Goal: Communication & Community: Answer question/provide support

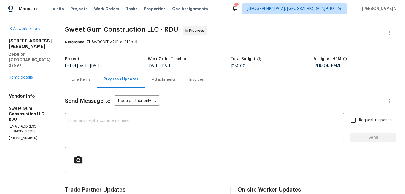
scroll to position [163, 0]
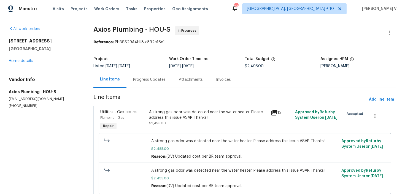
click at [169, 82] on div "Progress Updates" at bounding box center [149, 79] width 46 height 16
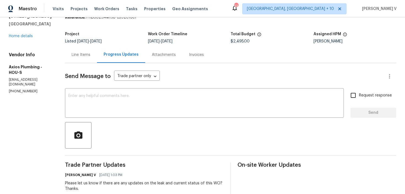
scroll to position [79, 0]
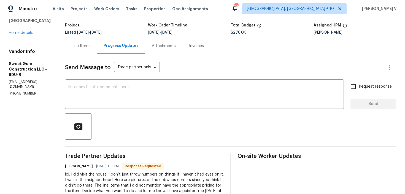
scroll to position [197, 0]
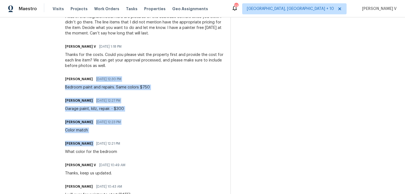
drag, startPoint x: 78, startPoint y: 82, endPoint x: 117, endPoint y: 137, distance: 67.6
click at [117, 138] on div "Trade Partner Updates Stacey Beakes 08/13/2025 1:33 PM Response Requested lol. …" at bounding box center [144, 135] width 159 height 290
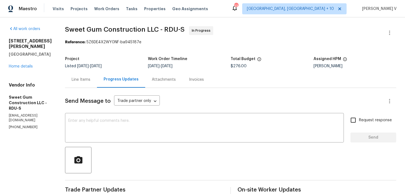
click at [88, 86] on div "Line Items" at bounding box center [81, 79] width 32 height 16
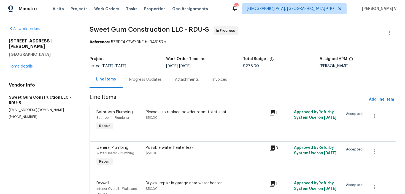
click at [144, 76] on div "Progress Updates" at bounding box center [146, 79] width 46 height 16
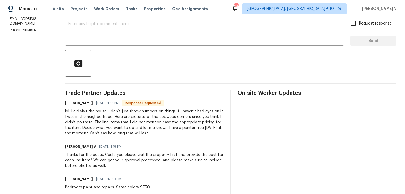
scroll to position [121, 0]
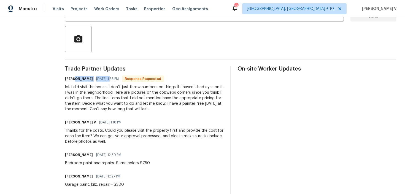
drag, startPoint x: 86, startPoint y: 79, endPoint x: 118, endPoint y: 79, distance: 32.2
click at [118, 79] on div "Stacey Beakes 08/13/2025 1:33 PM Response Requested" at bounding box center [144, 79] width 159 height 8
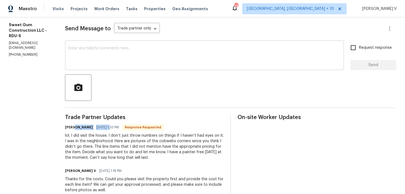
scroll to position [28, 0]
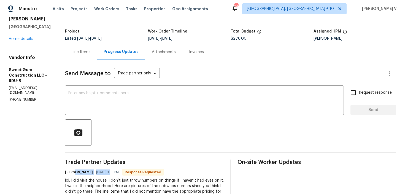
click at [97, 47] on div "Line Items" at bounding box center [81, 52] width 32 height 16
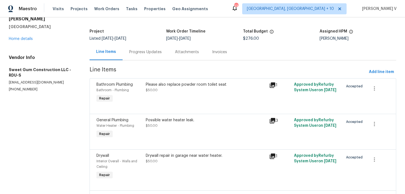
click at [147, 52] on div "Progress Updates" at bounding box center [145, 52] width 32 height 6
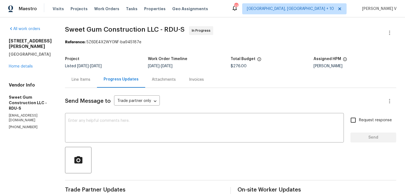
click at [90, 79] on div "Line Items" at bounding box center [81, 80] width 19 height 6
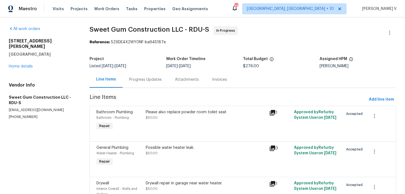
click at [158, 78] on div "Progress Updates" at bounding box center [145, 80] width 32 height 6
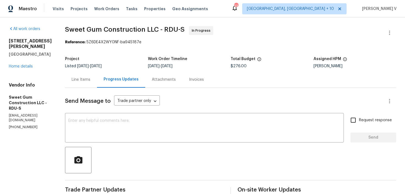
click at [82, 83] on div "Line Items" at bounding box center [81, 79] width 32 height 16
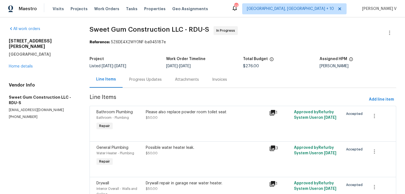
click at [153, 85] on div "Progress Updates" at bounding box center [146, 79] width 46 height 16
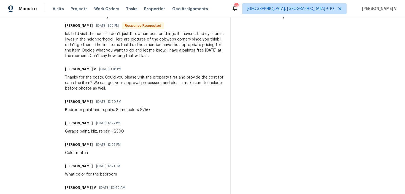
scroll to position [55, 0]
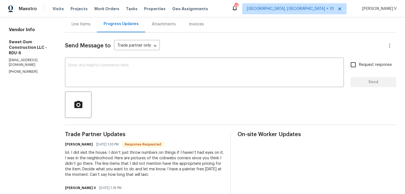
click at [102, 164] on div "lol. I did visit the house. I don’t just throw numbers on things if I haven’t h…" at bounding box center [144, 164] width 159 height 28
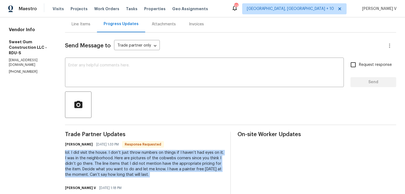
copy div "lol. I did visit the house. I don’t just throw numbers on things if I haven’t h…"
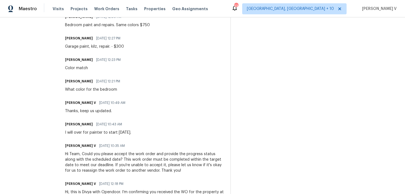
scroll to position [292, 0]
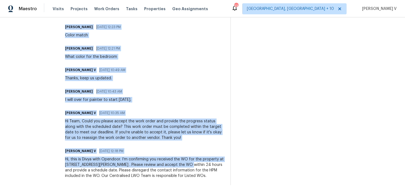
drag, startPoint x: 75, startPoint y: 67, endPoint x: 199, endPoint y: 164, distance: 157.8
copy div "Trade Partner Updates Stacey Beakes 08/13/2025 1:33 PM Response Requested lol. …"
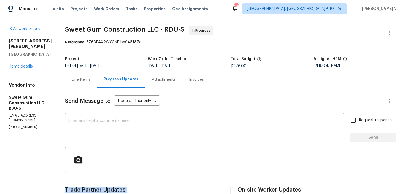
click at [135, 139] on div "x ​" at bounding box center [204, 128] width 279 height 28
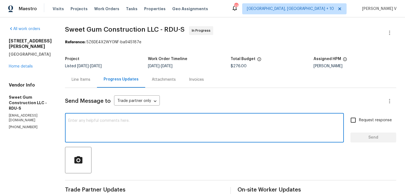
click at [85, 82] on div "Line Items" at bounding box center [81, 80] width 19 height 6
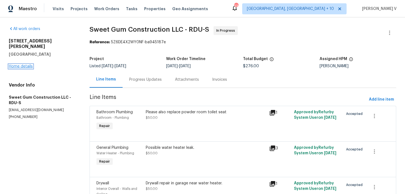
click at [27, 64] on link "Home details" at bounding box center [21, 66] width 24 height 4
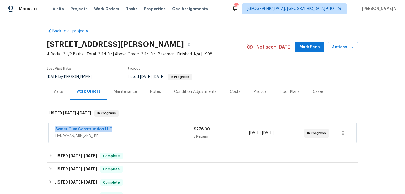
drag, startPoint x: 55, startPoint y: 129, endPoint x: 130, endPoint y: 129, distance: 74.9
click at [130, 129] on div "Sweet Gum Construction LLC HANDYMAN, BRN_AND_LRR $276.00 7 Repairs 8/12/2025 - …" at bounding box center [202, 133] width 307 height 20
copy link "Sweet Gum Construction LLC"
click at [96, 127] on span "Sweet Gum Construction LLC" at bounding box center [83, 129] width 57 height 6
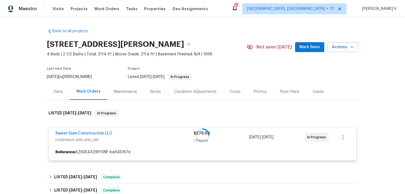
click at [93, 135] on div at bounding box center [202, 135] width 311 height 62
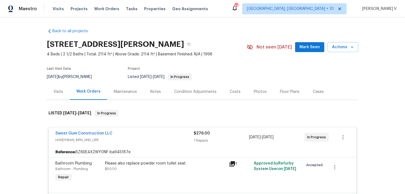
click at [100, 136] on div "Sweet Gum Construction LLC" at bounding box center [124, 134] width 138 height 7
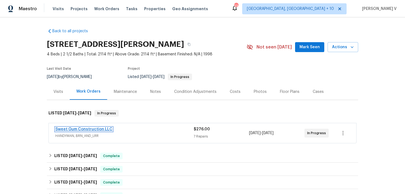
click at [100, 129] on link "Sweet Gum Construction LLC" at bounding box center [83, 129] width 57 height 4
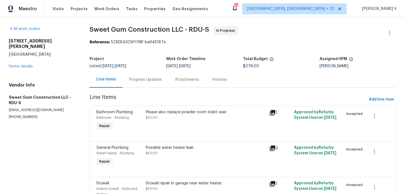
click at [144, 87] on div "Progress Updates" at bounding box center [146, 79] width 46 height 16
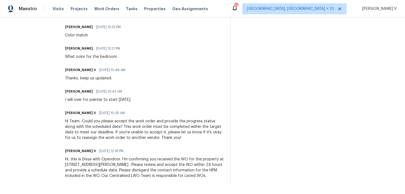
scroll to position [220, 0]
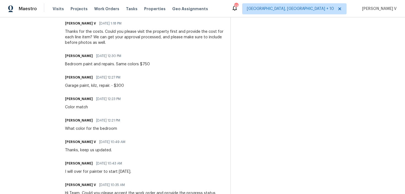
click at [93, 108] on div "Color match" at bounding box center [94, 107] width 59 height 6
copy div "Color match"
click at [97, 129] on div "What color for the bedroom" at bounding box center [94, 129] width 58 height 6
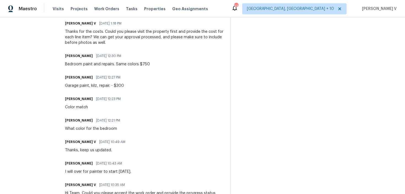
click at [97, 129] on div "What color for the bedroom" at bounding box center [94, 129] width 58 height 6
copy div "What color for the bedroom"
click at [93, 104] on div "Stacey Beakes 08/13/2025 12:23 PM Color match" at bounding box center [94, 102] width 59 height 15
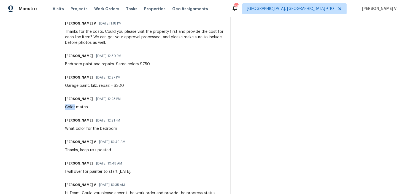
click at [93, 104] on div "Stacey Beakes 08/13/2025 12:23 PM Color match" at bounding box center [94, 102] width 59 height 15
copy div "Color match"
click at [94, 84] on div "Garage paint, kilz, repair. - $300" at bounding box center [94, 86] width 59 height 6
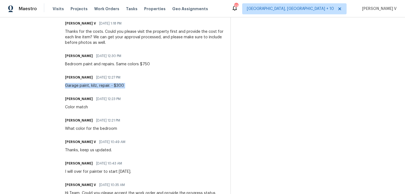
copy div "Garage paint, kilz, repair. - $300"
click at [100, 66] on div "Bedroom paint and repairs. Same colors $750" at bounding box center [107, 64] width 85 height 6
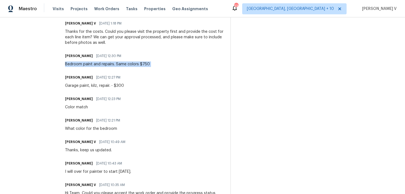
copy div "Bedroom paint and repairs. Same colors $750"
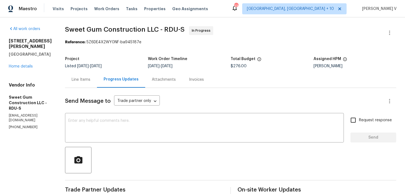
click at [243, 65] on span "$276.00" at bounding box center [239, 66] width 16 height 4
copy span "$276.00"
click at [97, 76] on div "Line Items" at bounding box center [81, 79] width 32 height 16
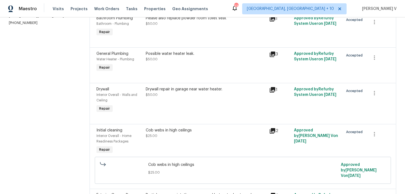
scroll to position [97, 0]
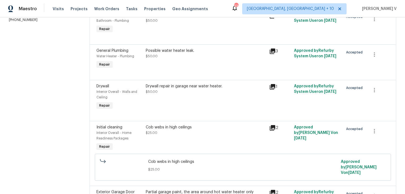
click at [201, 140] on div "Cob webs in high ceilings $25.00" at bounding box center [205, 138] width 123 height 31
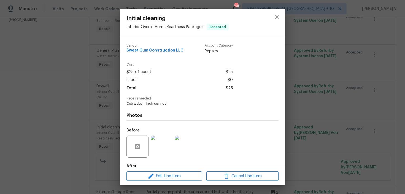
scroll to position [32, 0]
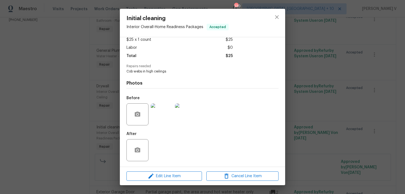
click at [86, 103] on div "Initial cleaning Interior Overall - Home Readiness Packages Accepted Vendor Swe…" at bounding box center [202, 97] width 405 height 194
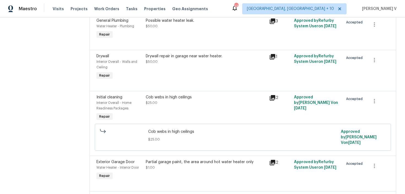
scroll to position [171, 0]
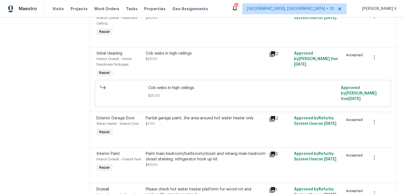
click at [187, 118] on div "Partial garage paint, the area around hot water heater only" at bounding box center [206, 118] width 120 height 6
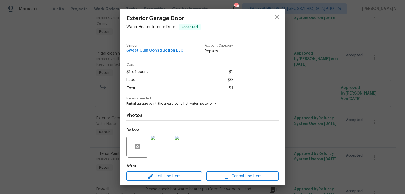
scroll to position [32, 0]
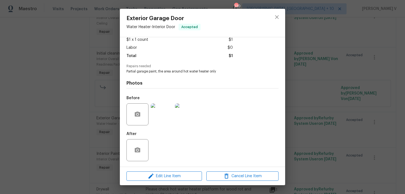
click at [308, 104] on div "Exterior Garage Door Water Heater - Interior Door Accepted Vendor Sweet Gum Con…" at bounding box center [202, 97] width 405 height 194
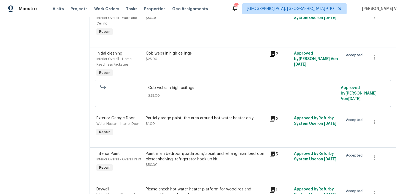
click at [192, 152] on div "Paint main bedroom/bathroom/closet and rehang main bedroom closet shelving, ref…" at bounding box center [206, 156] width 120 height 11
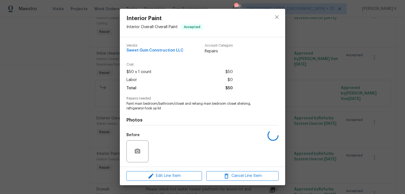
scroll to position [37, 0]
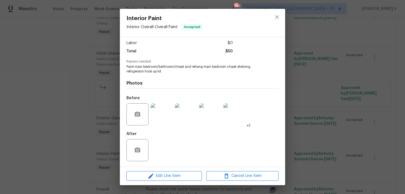
click at [188, 113] on img at bounding box center [186, 114] width 22 height 22
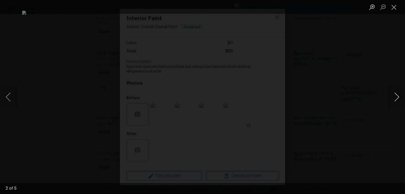
click at [393, 91] on button "Next image" at bounding box center [396, 97] width 17 height 22
click at [359, 45] on div "Lightbox" at bounding box center [202, 97] width 405 height 194
click at [330, 48] on div "Lightbox" at bounding box center [202, 97] width 405 height 194
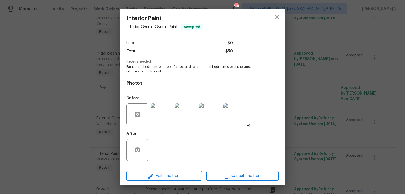
click at [311, 104] on div "Interior Paint Interior Overall - Overall Paint Accepted Vendor Sweet Gum Const…" at bounding box center [202, 97] width 405 height 194
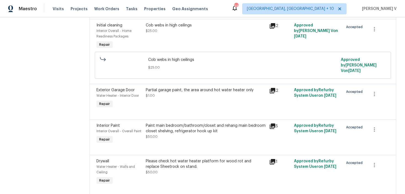
scroll to position [218, 0]
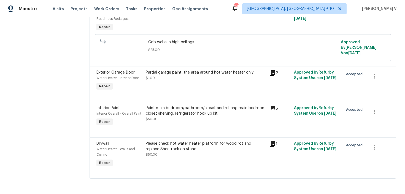
click at [205, 119] on div "Paint main bedroom/bathroom/closet and rehang main bedroom closet shelving, ref…" at bounding box center [206, 113] width 120 height 17
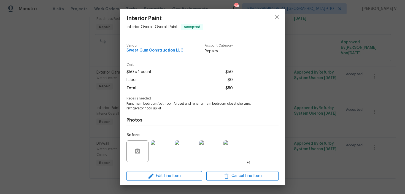
scroll to position [37, 0]
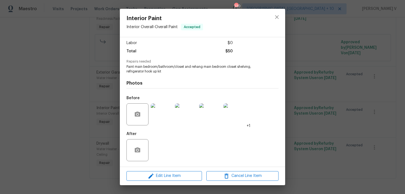
click at [187, 113] on img at bounding box center [186, 114] width 22 height 22
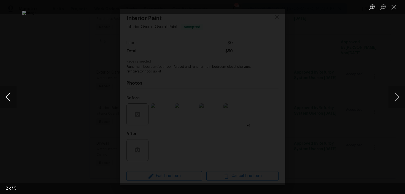
click at [11, 98] on button "Previous image" at bounding box center [8, 97] width 17 height 22
click at [400, 99] on button "Next image" at bounding box center [396, 97] width 17 height 22
click at [395, 96] on button "Next image" at bounding box center [396, 97] width 17 height 22
click at [395, 97] on button "Next image" at bounding box center [396, 97] width 17 height 22
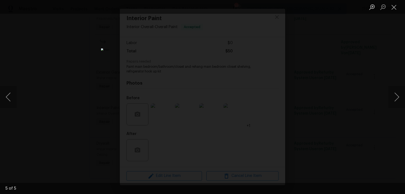
click at [78, 53] on div "Lightbox" at bounding box center [202, 97] width 405 height 194
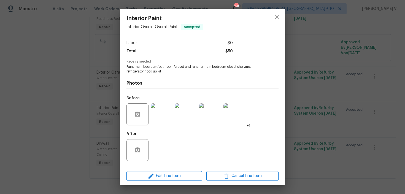
click at [78, 53] on div "Lightbox" at bounding box center [202, 97] width 405 height 194
click at [119, 52] on div "Interior Paint Interior Overall - Overall Paint Accepted Vendor Sweet Gum Const…" at bounding box center [202, 97] width 405 height 194
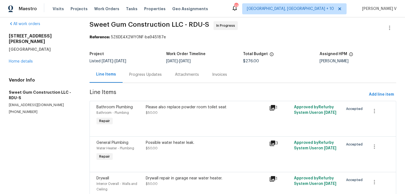
scroll to position [0, 0]
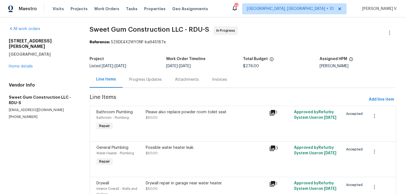
click at [151, 85] on div "Progress Updates" at bounding box center [146, 79] width 46 height 16
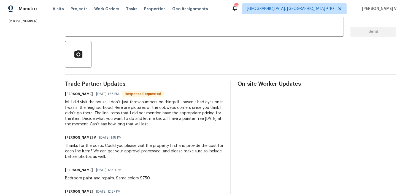
scroll to position [78, 0]
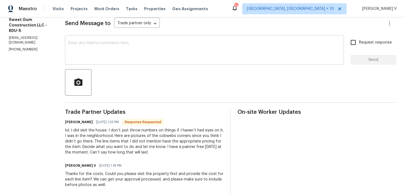
click at [157, 63] on div "x ​" at bounding box center [204, 51] width 279 height 28
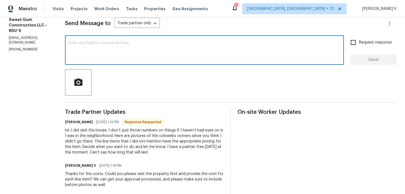
paste textarea "Thanks for the clarification"
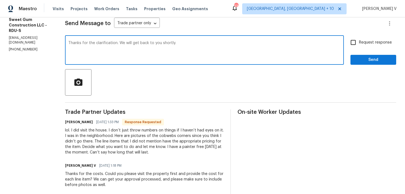
type textarea "Thanks for the clarification. We will get back to you shortly."
click at [377, 56] on button "Send" at bounding box center [373, 60] width 46 height 10
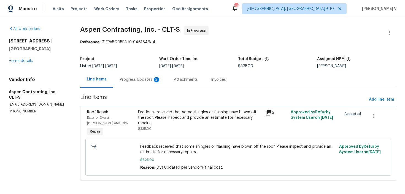
click at [159, 75] on div "Progress Updates 2" at bounding box center [140, 79] width 54 height 16
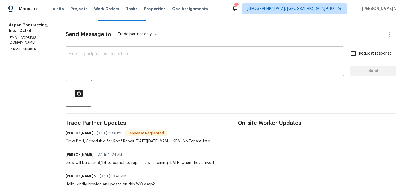
scroll to position [59, 0]
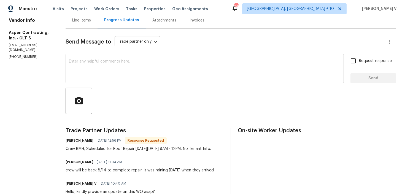
click at [135, 73] on textarea at bounding box center [205, 68] width 272 height 19
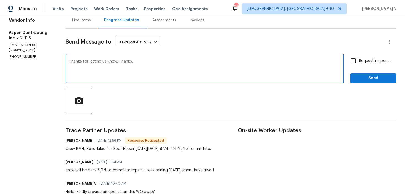
drag, startPoint x: 123, startPoint y: 62, endPoint x: 164, endPoint y: 62, distance: 40.8
click at [164, 62] on textarea "Thanks for letting us know. Thanks." at bounding box center [205, 68] width 272 height 19
type textarea "Thanks for letting us know."
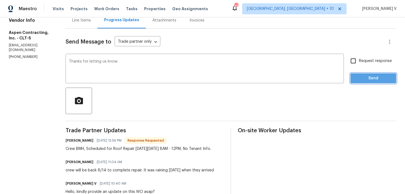
click at [357, 78] on span "Send" at bounding box center [373, 78] width 37 height 7
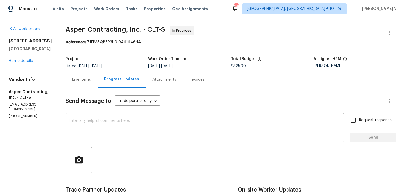
scroll to position [157, 0]
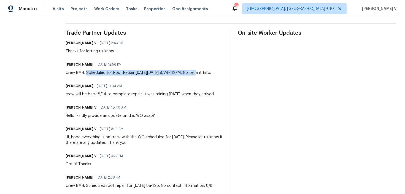
drag, startPoint x: 88, startPoint y: 73, endPoint x: 194, endPoint y: 74, distance: 105.5
click at [194, 74] on div "Crew BMH, Scheduled for Roof Repair on Thursday, 8/14 at 8AM - 12PM, No Tenant …" at bounding box center [138, 73] width 145 height 6
copy div "Scheduled for Roof Repair on Thursday, 8/14 at 8AM - 12PM"
